Goal: Information Seeking & Learning: Understand process/instructions

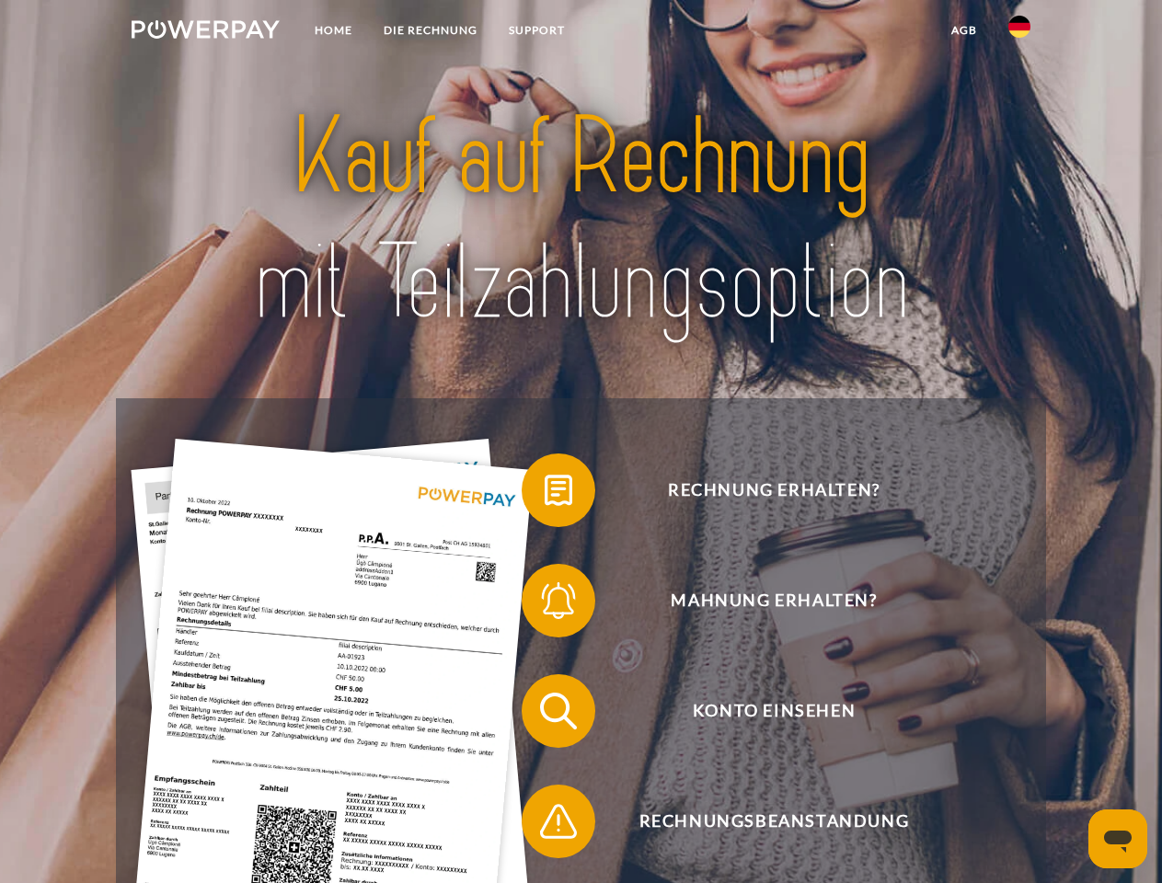
click at [205, 32] on img at bounding box center [206, 29] width 148 height 18
click at [1020, 32] on img at bounding box center [1020, 27] width 22 height 22
click at [964, 30] on link "agb" at bounding box center [964, 30] width 57 height 33
click at [545, 494] on span at bounding box center [531, 490] width 92 height 92
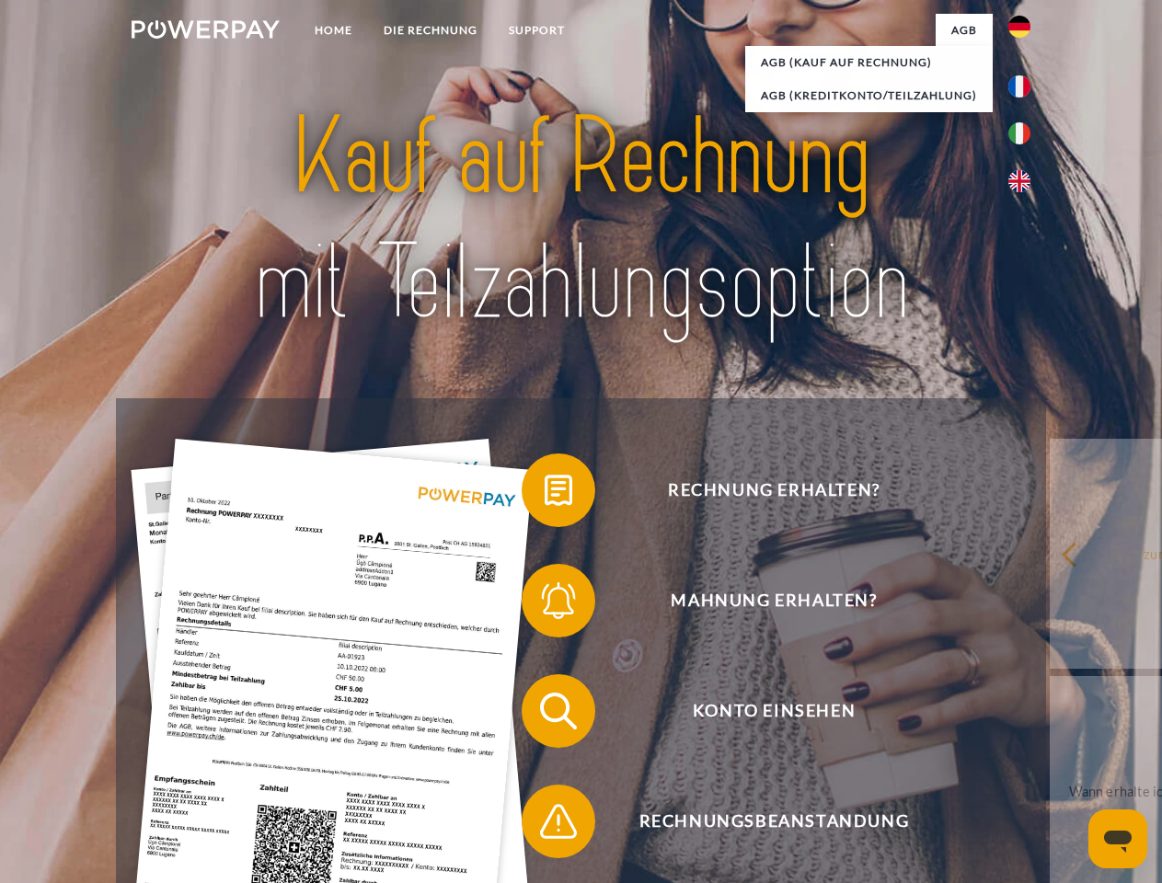
click at [545, 605] on span at bounding box center [531, 601] width 92 height 92
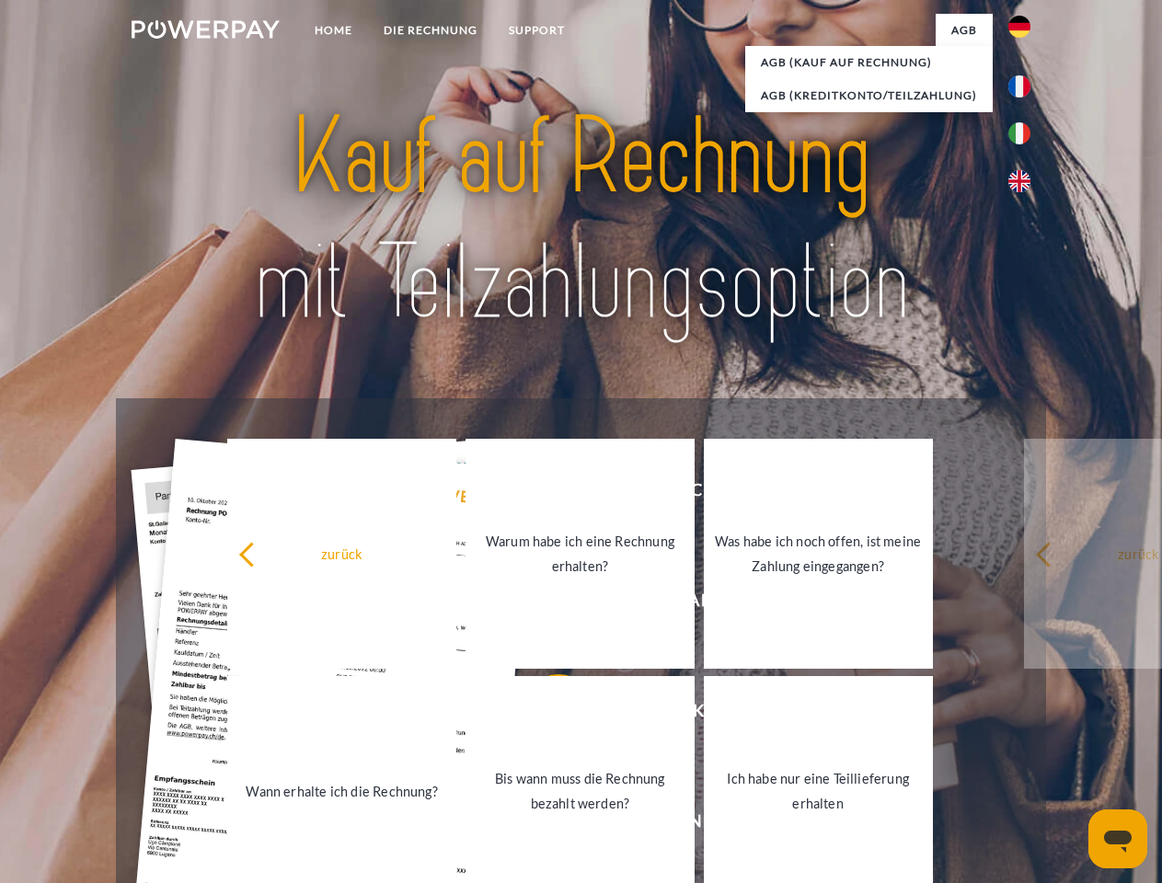
click at [545, 715] on link "Bis wann muss die Rechnung bezahlt werden?" at bounding box center [580, 791] width 229 height 230
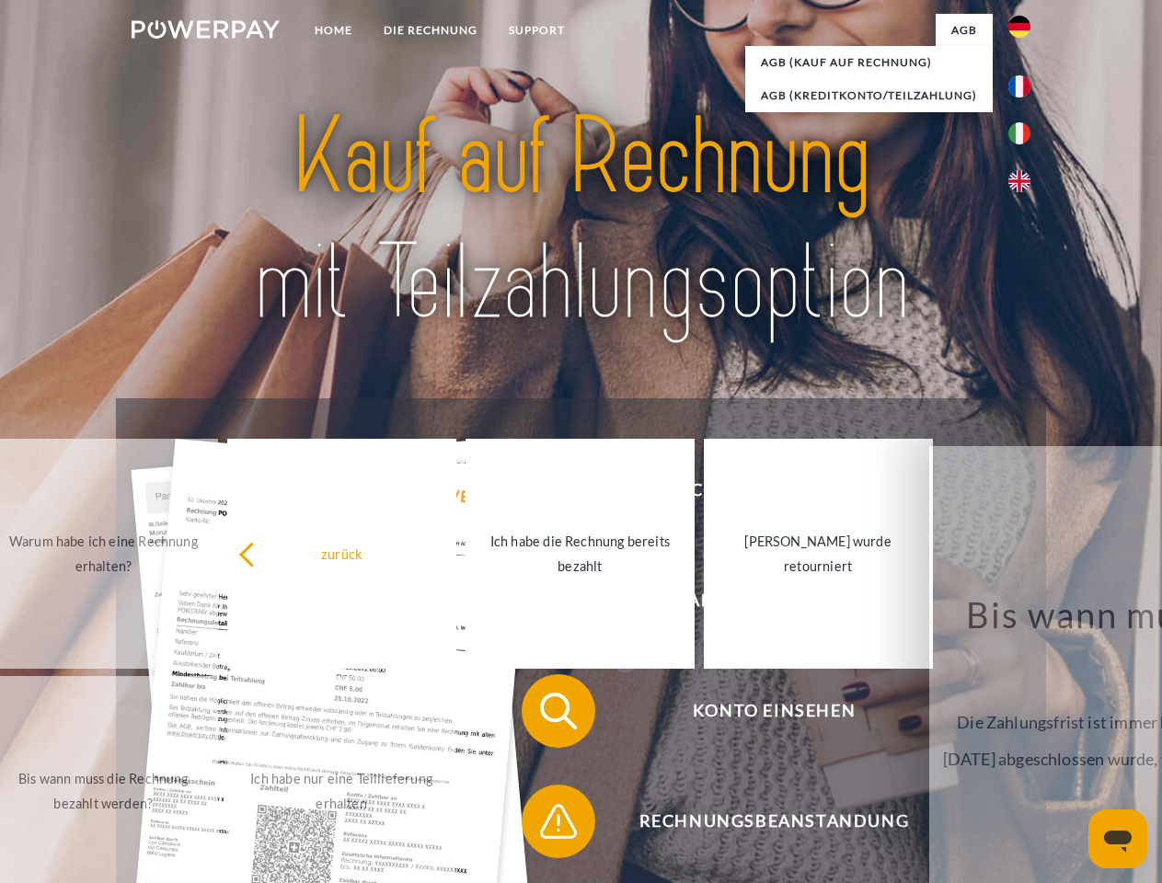
click at [545, 825] on div "Rechnung erhalten? Mahnung erhalten? Konto einsehen" at bounding box center [580, 766] width 929 height 736
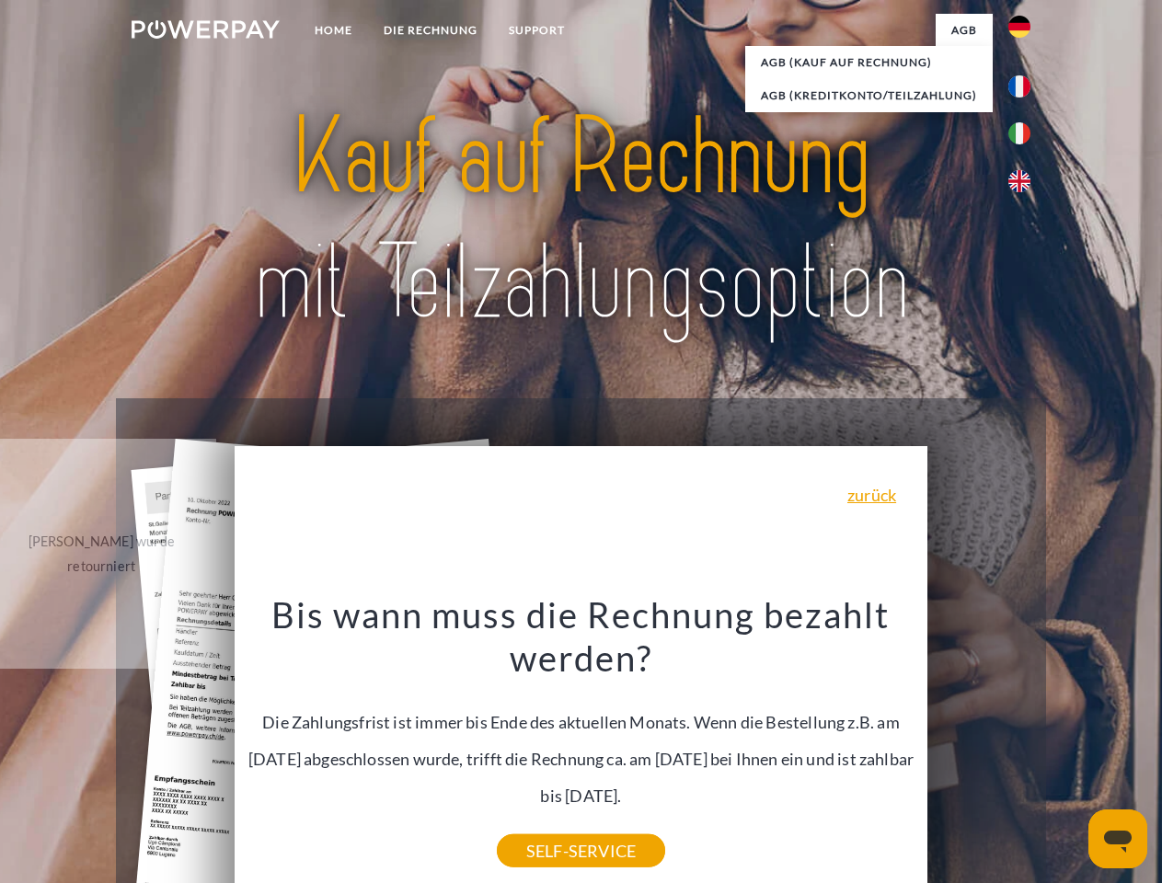
click at [1118, 839] on icon "Messaging-Fenster öffnen" at bounding box center [1118, 842] width 28 height 22
